Goal: Transaction & Acquisition: Purchase product/service

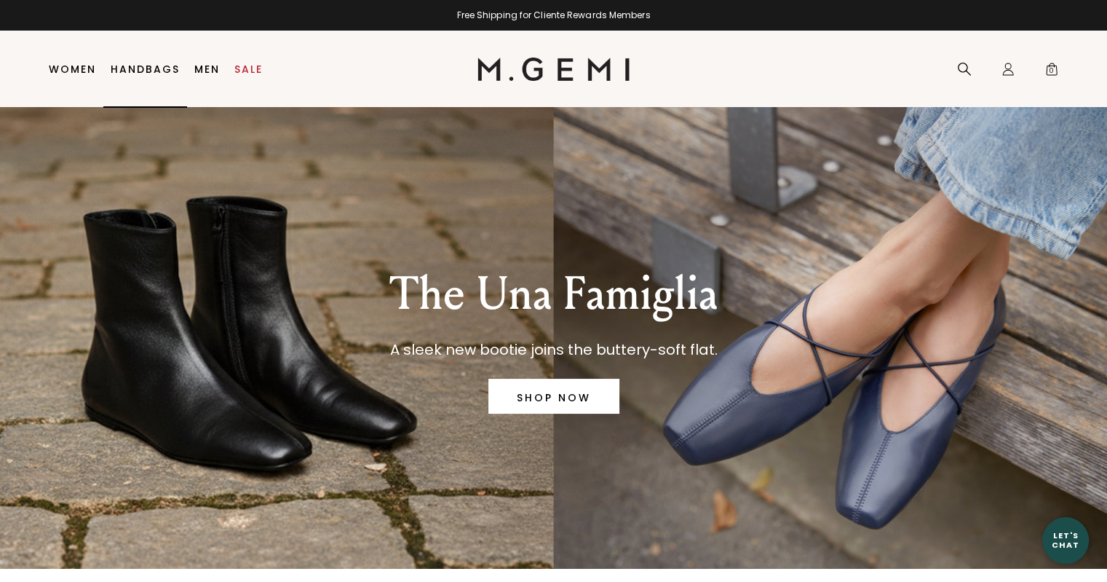
click at [85, 71] on link "Women" at bounding box center [72, 69] width 47 height 12
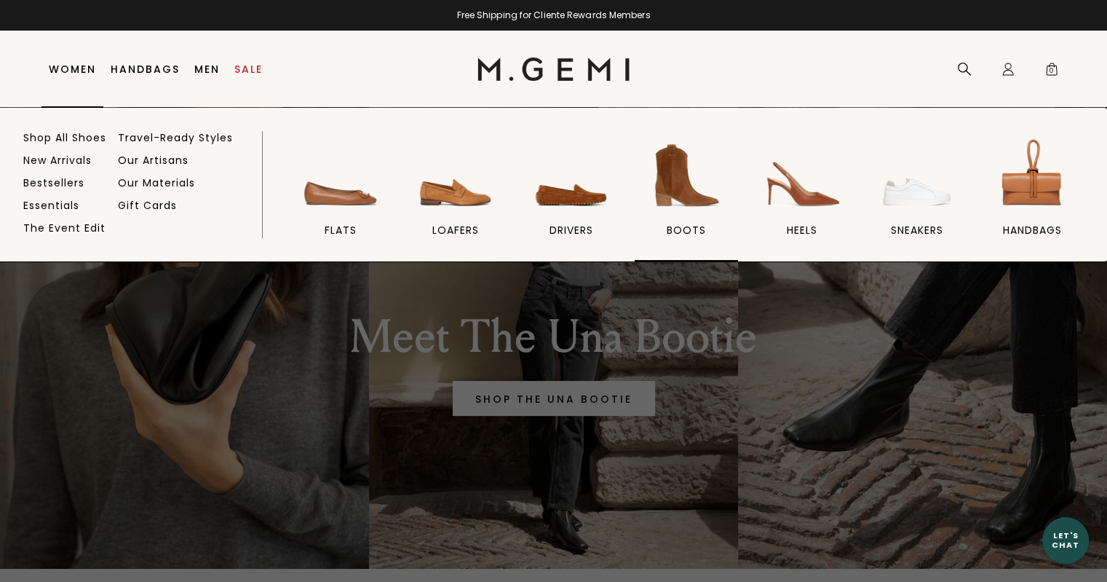
click at [668, 168] on img at bounding box center [687, 176] width 82 height 82
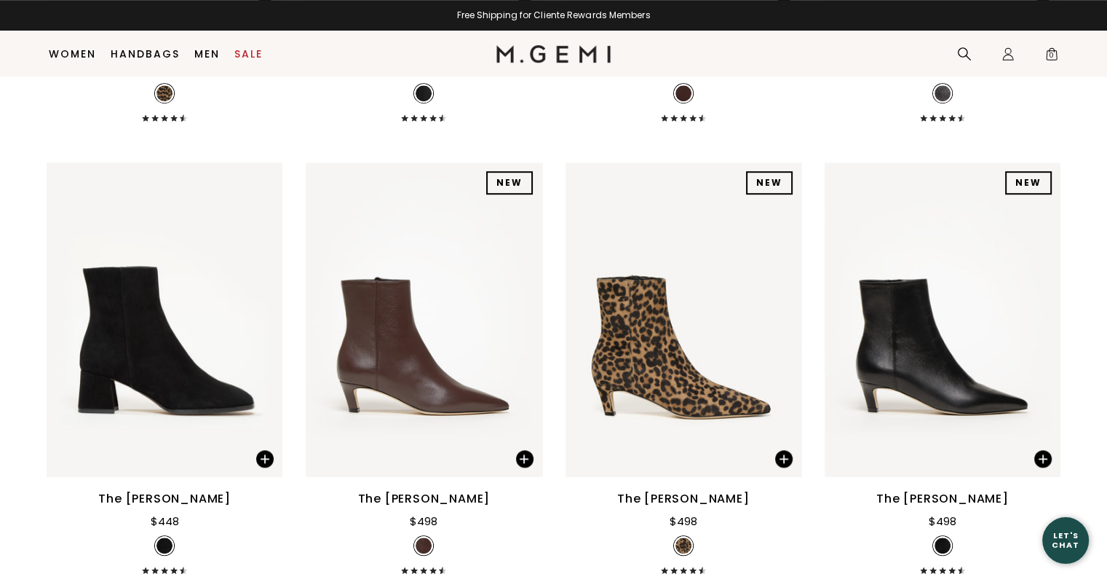
scroll to position [1031, 0]
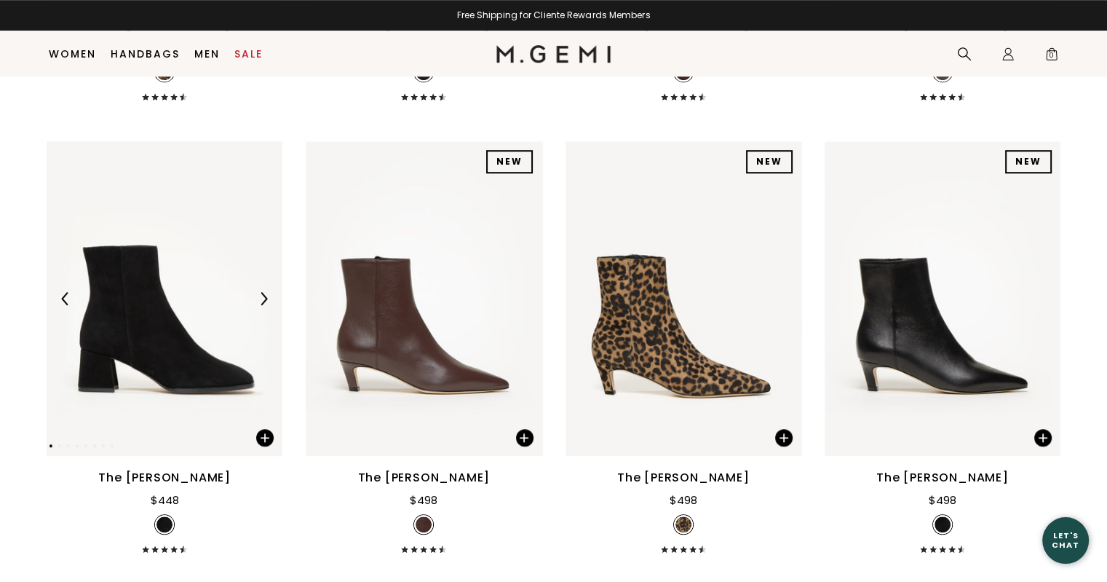
click at [163, 324] on img at bounding box center [165, 298] width 236 height 314
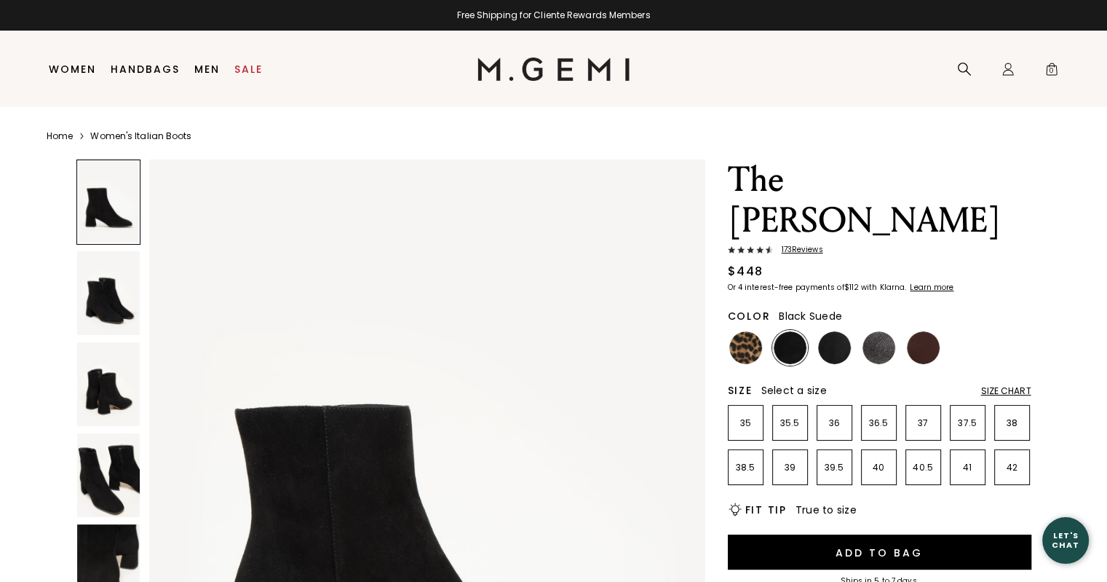
click at [786, 331] on img at bounding box center [790, 347] width 33 height 33
click at [847, 331] on img at bounding box center [834, 347] width 33 height 33
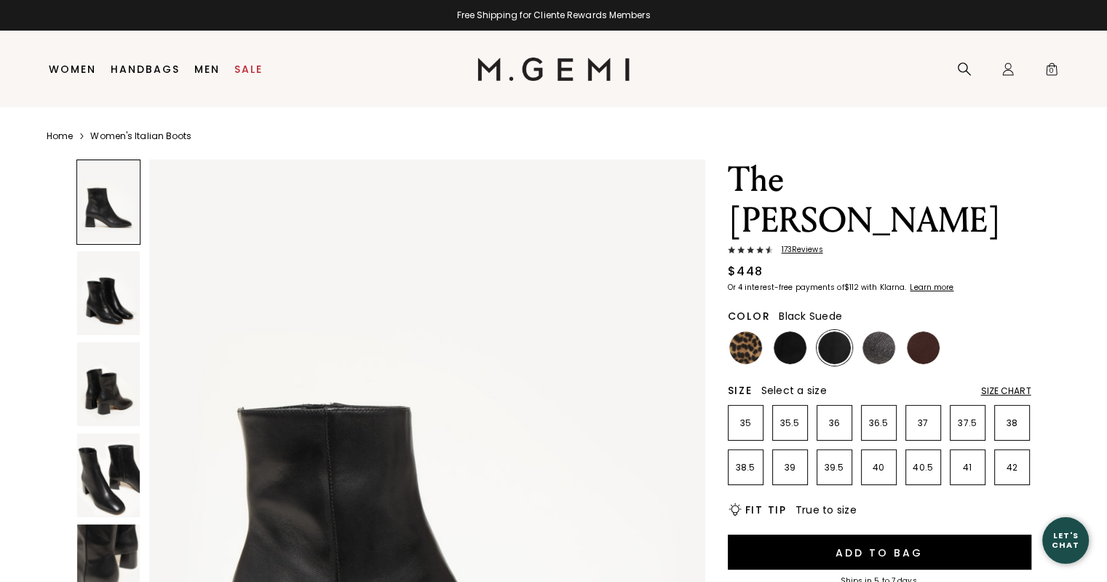
click at [802, 331] on img at bounding box center [790, 347] width 33 height 33
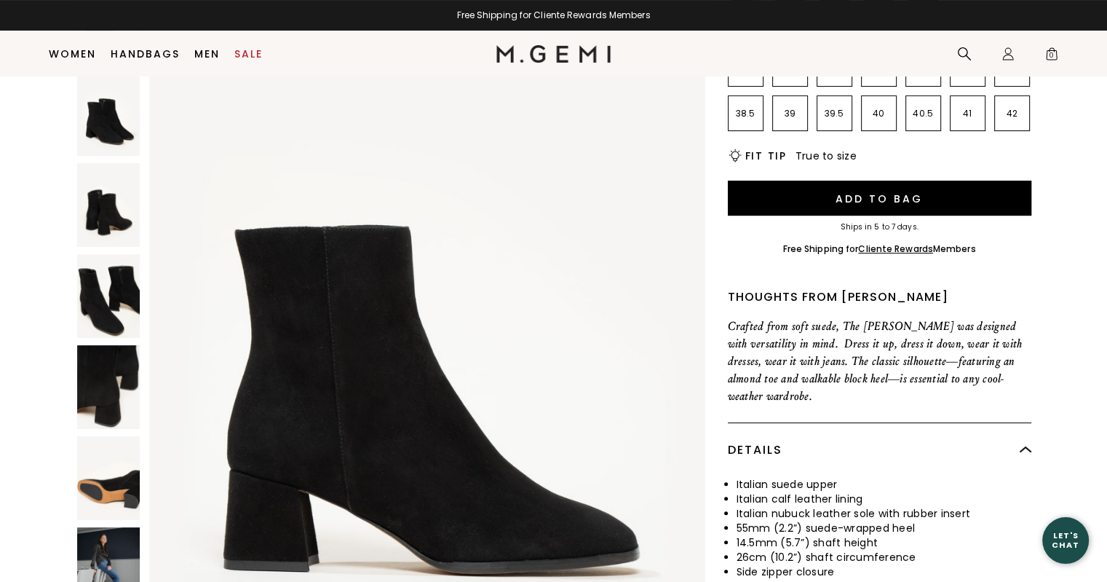
scroll to position [327, 0]
